Goal: Task Accomplishment & Management: Manage account settings

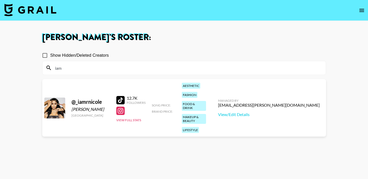
drag, startPoint x: 82, startPoint y: 68, endPoint x: 45, endPoint y: 68, distance: 37.0
click at [45, 68] on div "iam" at bounding box center [183, 68] width 283 height 14
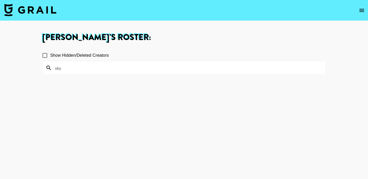
click at [47, 67] on icon at bounding box center [49, 68] width 6 height 6
click at [66, 70] on input "sky" at bounding box center [187, 68] width 270 height 8
type input "Skylar"
click at [365, 12] on button "open drawer" at bounding box center [361, 10] width 10 height 10
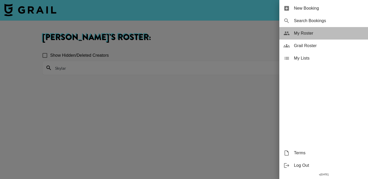
click at [319, 29] on div "My Roster" at bounding box center [323, 33] width 89 height 13
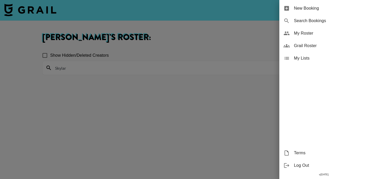
click at [304, 36] on span "My Roster" at bounding box center [329, 33] width 70 height 6
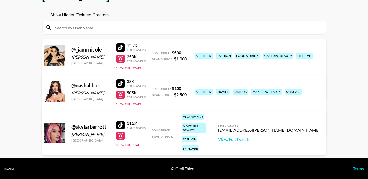
scroll to position [40, 0]
click at [276, 137] on link "View/Edit Details" at bounding box center [269, 139] width 102 height 5
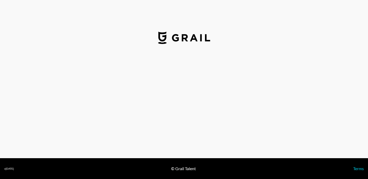
select select "USD"
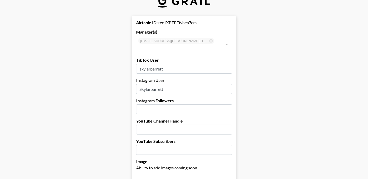
scroll to position [13, 0]
click at [191, 104] on input "number" at bounding box center [184, 109] width 96 height 10
type input "39"
type input "39.5"
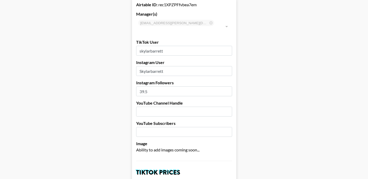
scroll to position [32, 0]
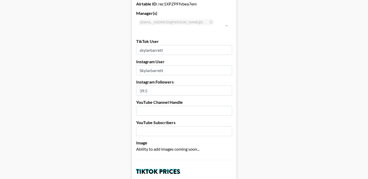
click at [154, 86] on input "39.5" at bounding box center [184, 91] width 96 height 10
type input "3"
type input "40"
click at [158, 107] on input "text" at bounding box center [184, 111] width 96 height 10
type input "none"
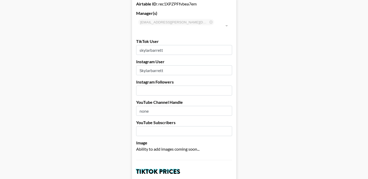
click at [171, 126] on input "number" at bounding box center [184, 131] width 96 height 10
type input "0"
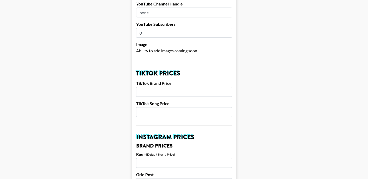
scroll to position [131, 0]
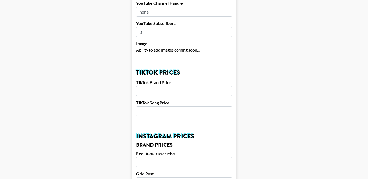
click at [177, 86] on input "number" at bounding box center [184, 91] width 96 height 10
type input "2000"
click at [173, 107] on input "number" at bounding box center [184, 112] width 96 height 10
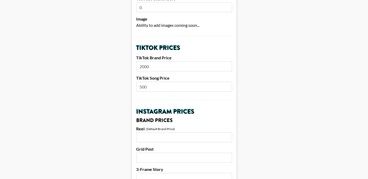
scroll to position [157, 0]
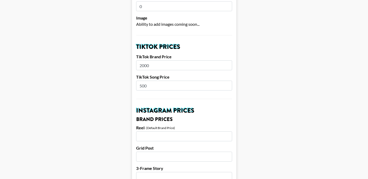
type input "500"
click at [191, 132] on input "number" at bounding box center [184, 137] width 96 height 10
type input "1200"
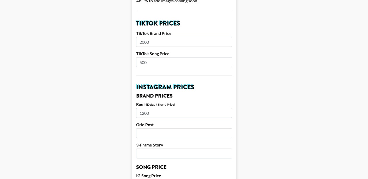
scroll to position [182, 0]
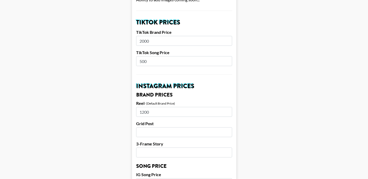
click at [176, 127] on input "number" at bounding box center [184, 132] width 96 height 10
type input "800"
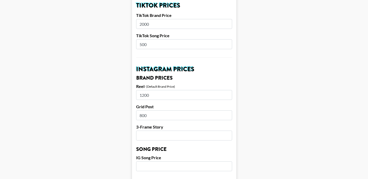
scroll to position [200, 0]
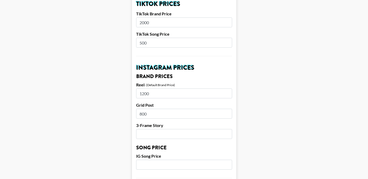
click at [175, 129] on input "number" at bounding box center [184, 134] width 96 height 10
type input "500"
click at [182, 160] on input "number" at bounding box center [184, 165] width 96 height 10
type input "1"
type input "500"
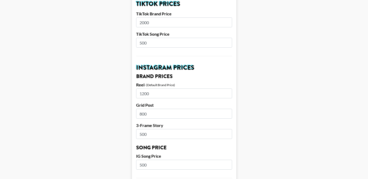
click at [165, 89] on input "1200" at bounding box center [184, 94] width 96 height 10
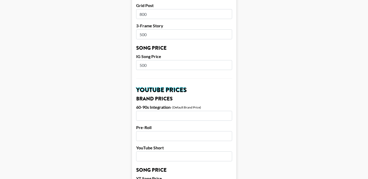
scroll to position [305, 0]
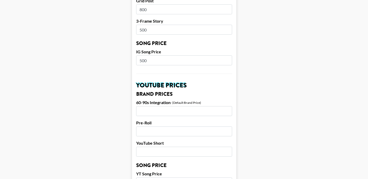
type input "1500"
click at [163, 106] on input "number" at bounding box center [184, 111] width 96 height 10
type input "0"
click at [162, 131] on form "Airtable ID: rec1XPZPFfvbea7em Manager(s) mehgan.james@grail-talent.com ​ TikTo…" at bounding box center [184, 53] width 104 height 656
click at [161, 127] on input "number" at bounding box center [184, 132] width 96 height 10
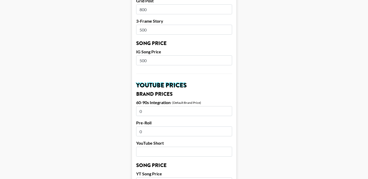
type input "0"
click at [165, 147] on input "number" at bounding box center [184, 152] width 96 height 10
type input "0"
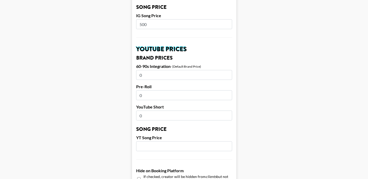
scroll to position [348, 0]
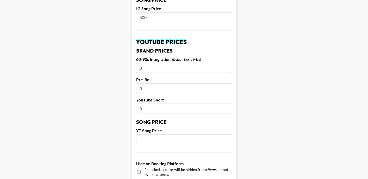
click at [161, 134] on input "number" at bounding box center [184, 139] width 96 height 10
type input "0"
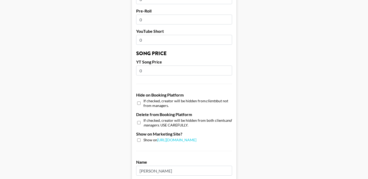
scroll to position [419, 0]
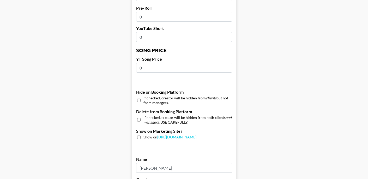
click at [138, 136] on input "checkbox" at bounding box center [138, 137] width 3 height 3
checkbox input "true"
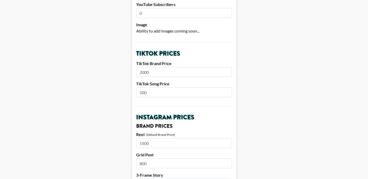
scroll to position [135, 0]
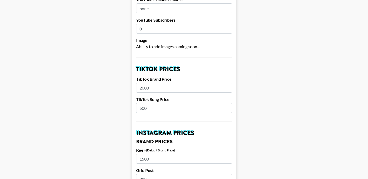
click at [152, 83] on input "2000" at bounding box center [184, 88] width 96 height 10
type input "2"
type input "1500"
click at [155, 154] on input "1500" at bounding box center [184, 159] width 96 height 10
type input "1"
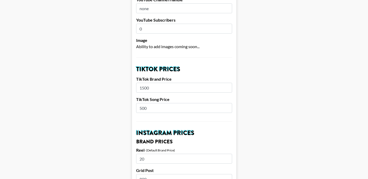
type input "2"
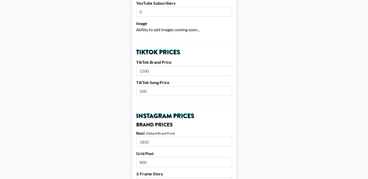
scroll to position [152, 0]
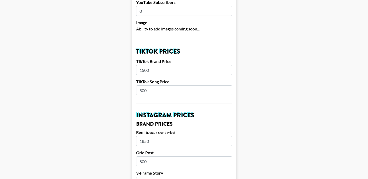
click at [166, 136] on input "1850" at bounding box center [184, 141] width 96 height 10
type input "1"
type input "2000"
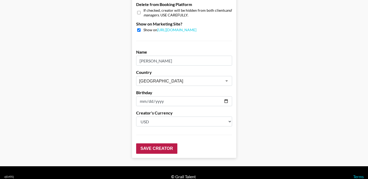
click at [152, 144] on input "Save Creator" at bounding box center [156, 149] width 41 height 10
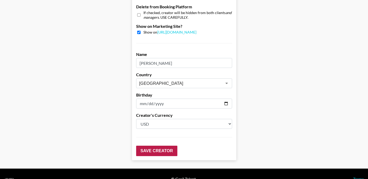
click at [153, 146] on input "Save Creator" at bounding box center [156, 151] width 41 height 10
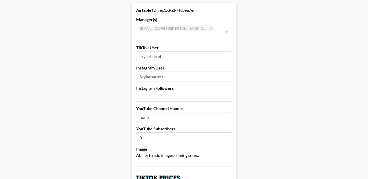
click at [146, 92] on input "number" at bounding box center [184, 97] width 96 height 10
type input "40000"
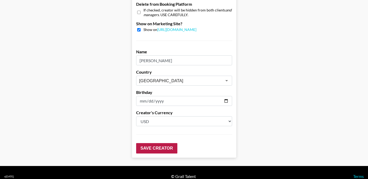
scroll to position [527, 0]
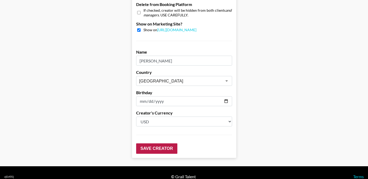
click at [163, 144] on input "Save Creator" at bounding box center [156, 149] width 41 height 10
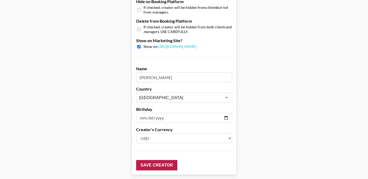
click at [160, 160] on input "Save Creator" at bounding box center [156, 165] width 41 height 10
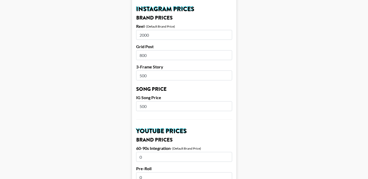
scroll to position [283, 0]
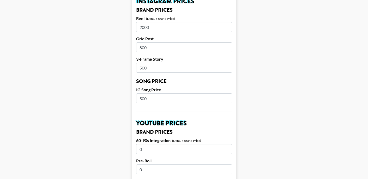
click at [165, 64] on input "500" at bounding box center [184, 68] width 96 height 10
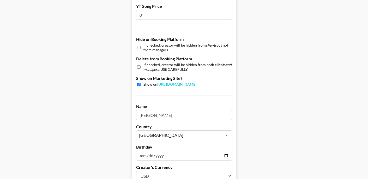
scroll to position [523, 0]
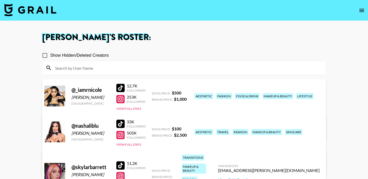
scroll to position [40, 0]
